Goal: Use online tool/utility: Utilize a website feature to perform a specific function

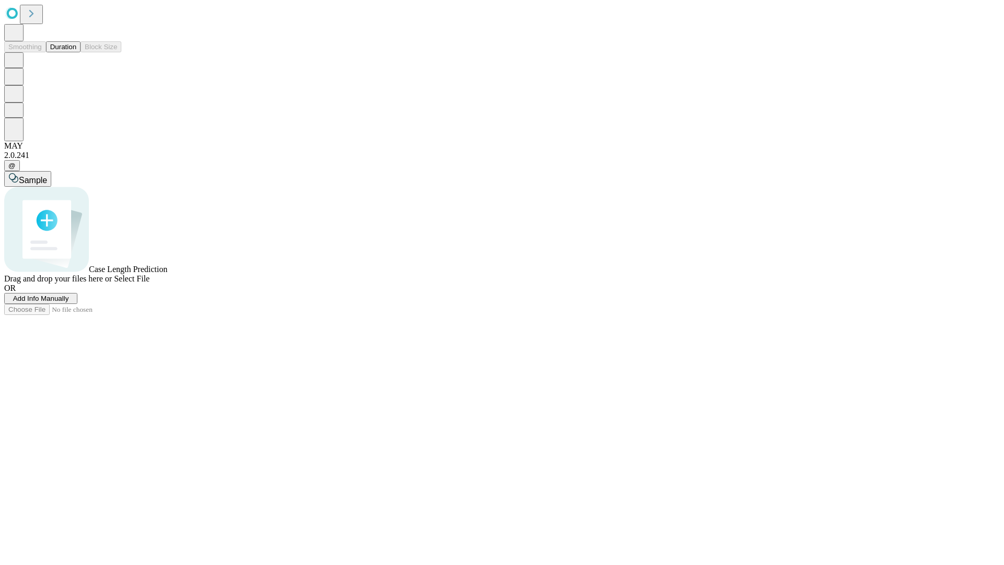
click at [69, 302] on span "Add Info Manually" at bounding box center [41, 298] width 56 height 8
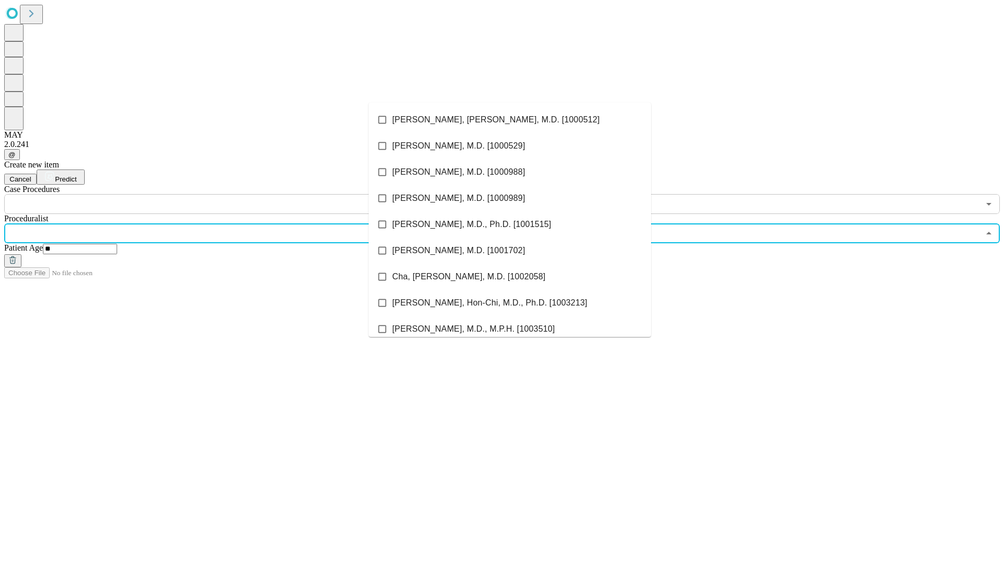
click at [510, 120] on li "[PERSON_NAME], [PERSON_NAME], M.D. [1000512]" at bounding box center [509, 120] width 282 height 26
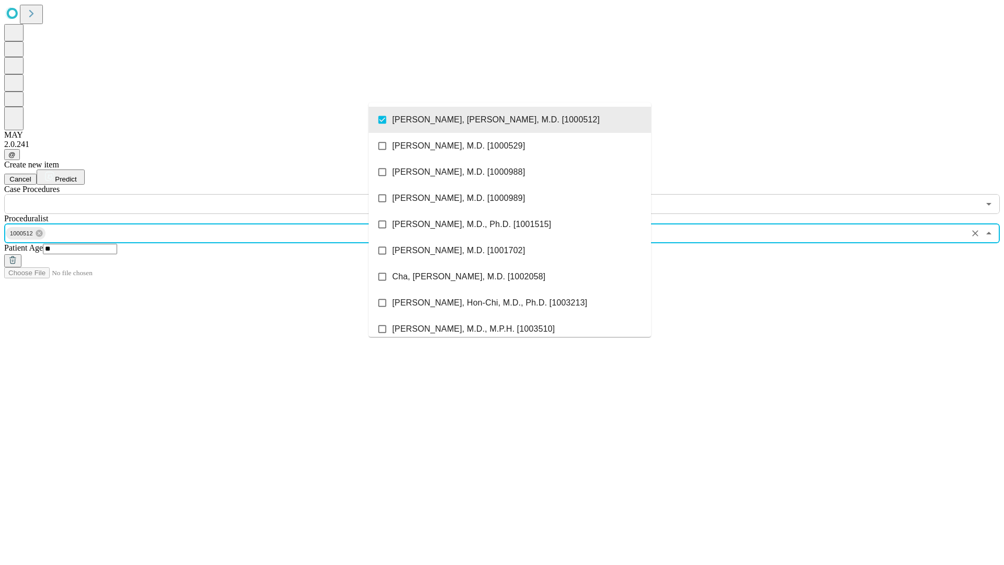
click at [220, 194] on input "text" at bounding box center [491, 204] width 975 height 20
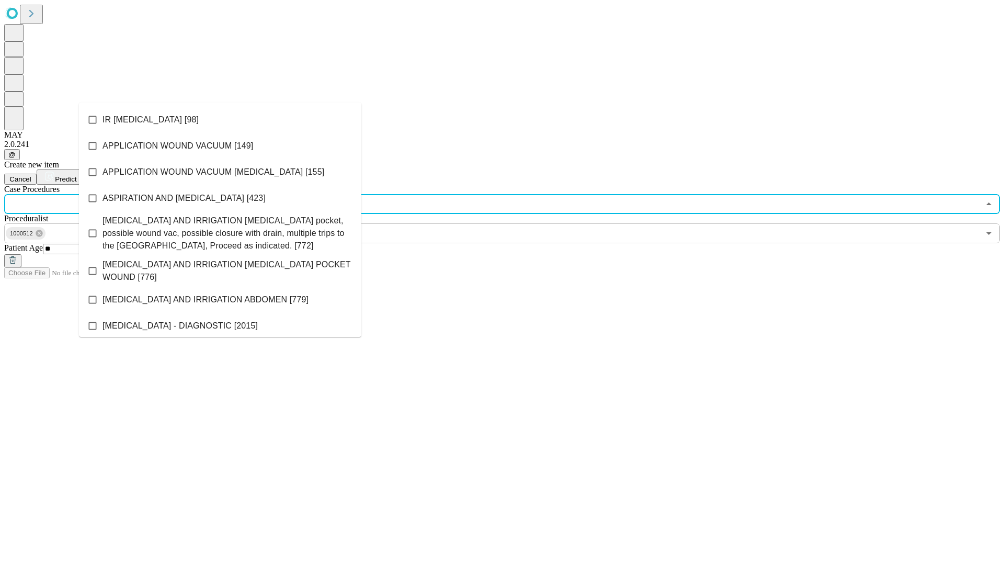
click at [220, 120] on li "IR [MEDICAL_DATA] [98]" at bounding box center [220, 120] width 282 height 26
click at [76, 175] on span "Predict" at bounding box center [65, 179] width 21 height 8
